Goal: Complete application form

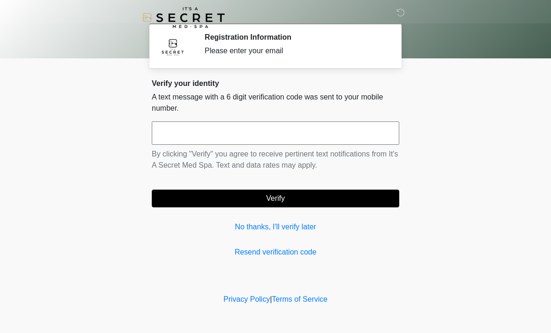
click at [218, 247] on link "Resend verification code" at bounding box center [275, 251] width 247 height 11
click at [294, 130] on input "text" at bounding box center [275, 132] width 247 height 23
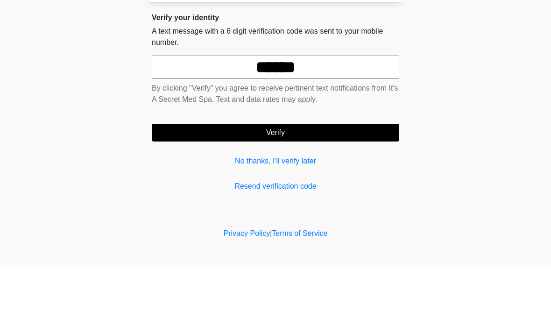
type input "******"
click at [357, 189] on button "Verify" at bounding box center [275, 198] width 247 height 18
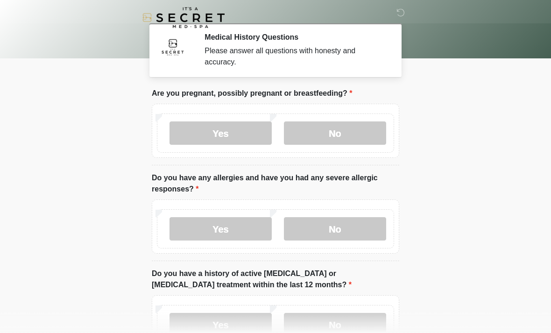
click at [317, 139] on label "No" at bounding box center [335, 132] width 102 height 23
click at [313, 234] on label "No" at bounding box center [335, 228] width 102 height 23
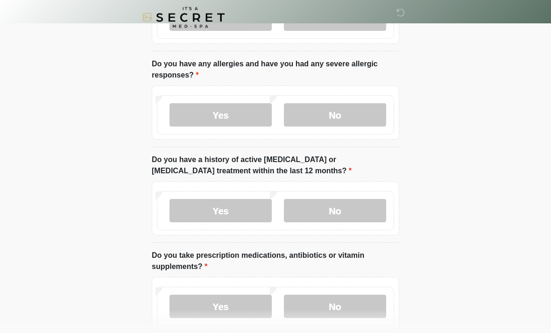
click at [318, 205] on label "No" at bounding box center [335, 210] width 102 height 23
click at [323, 308] on label "No" at bounding box center [335, 305] width 102 height 23
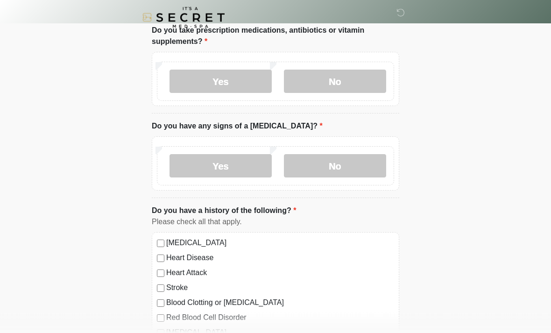
scroll to position [351, 0]
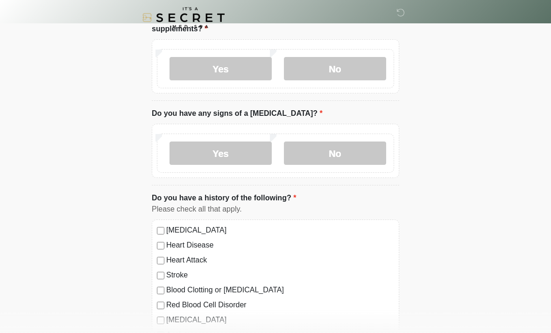
click at [326, 143] on label "No" at bounding box center [335, 152] width 102 height 23
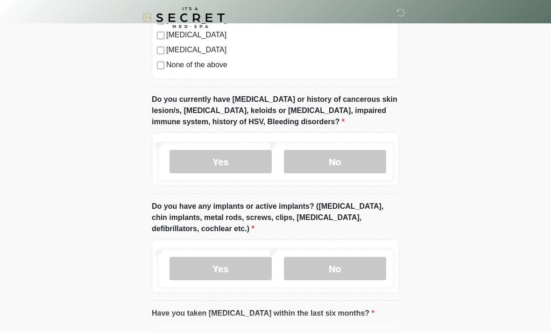
scroll to position [680, 0]
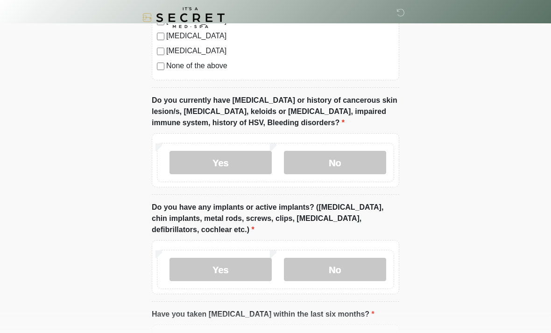
click at [327, 161] on label "No" at bounding box center [335, 162] width 102 height 23
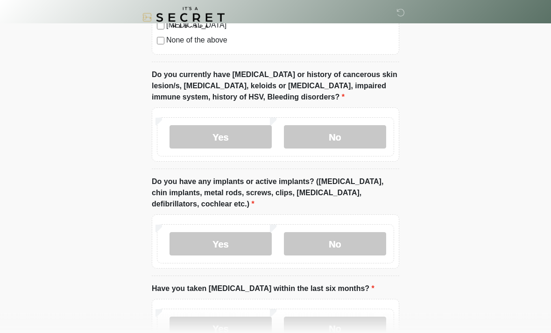
click at [350, 251] on label "No" at bounding box center [335, 243] width 102 height 23
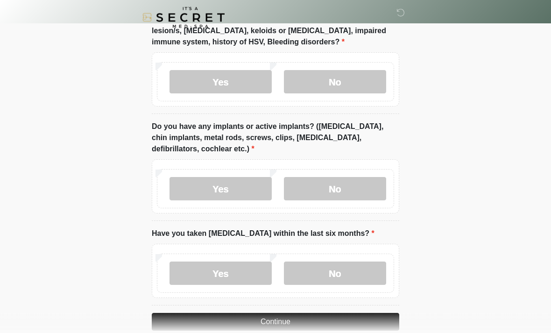
scroll to position [777, 0]
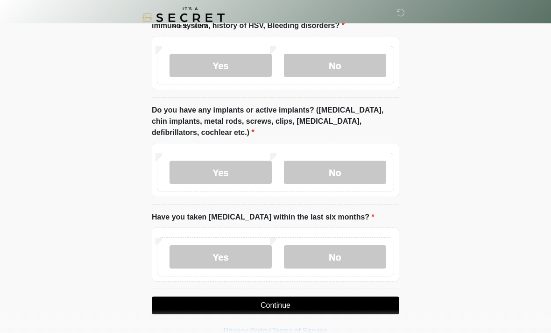
click at [319, 251] on label "No" at bounding box center [335, 256] width 102 height 23
click at [326, 309] on button "Continue" at bounding box center [275, 305] width 247 height 18
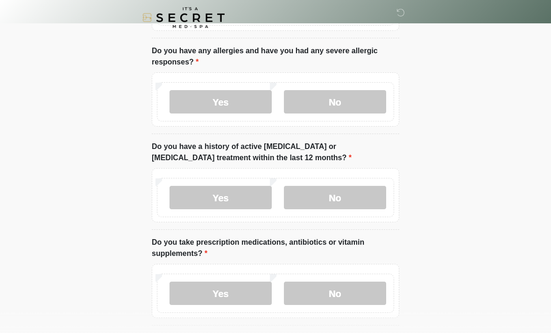
scroll to position [0, 0]
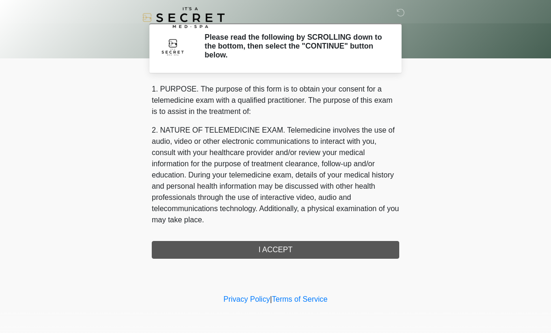
click at [244, 247] on div "1. PURPOSE. The purpose of this form is to obtain your consent for a telemedici…" at bounding box center [275, 171] width 247 height 175
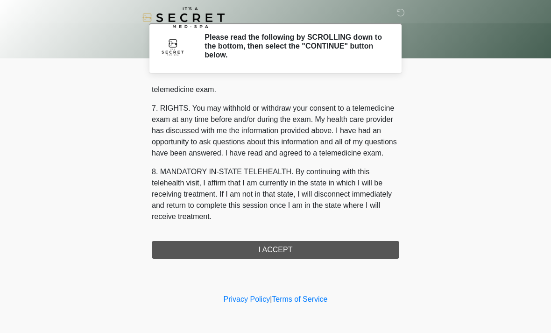
scroll to position [395, 0]
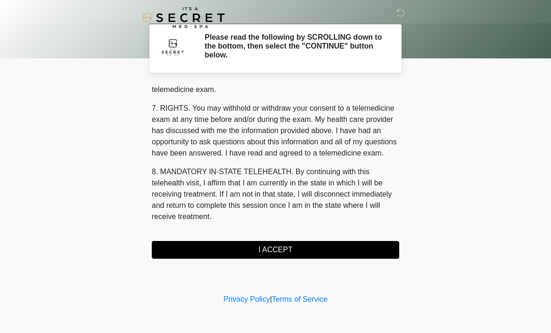
click at [294, 247] on button "I ACCEPT" at bounding box center [275, 250] width 247 height 18
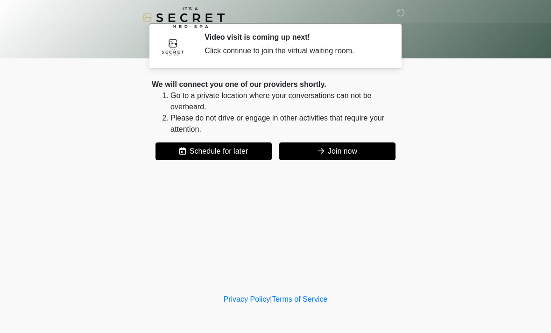
click at [324, 152] on button "Join now" at bounding box center [337, 151] width 116 height 18
